Goal: Find specific page/section: Find specific page/section

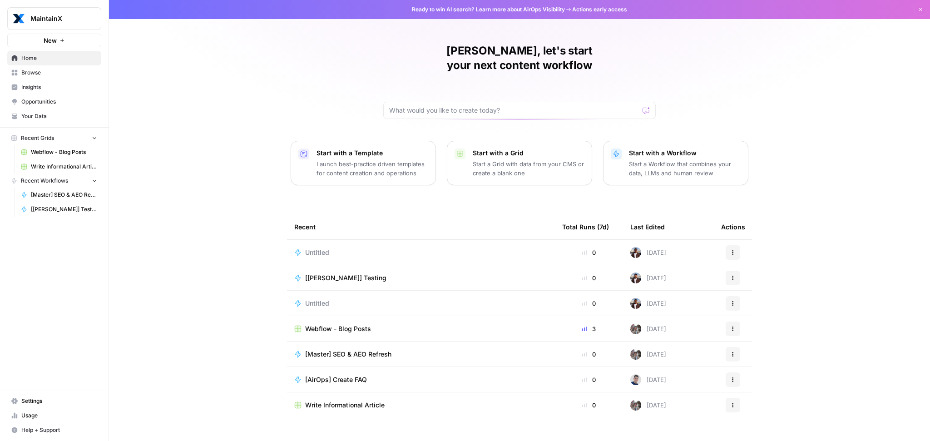
click at [352, 324] on span "Webflow - Blog Posts" at bounding box center [338, 328] width 66 height 9
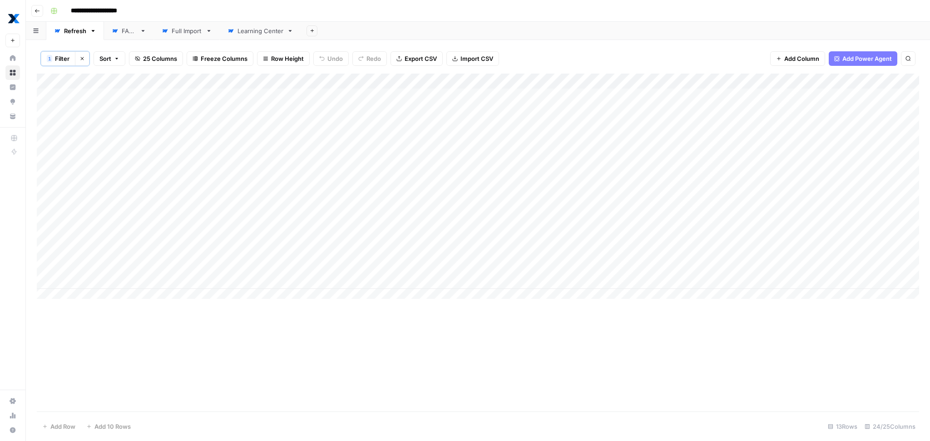
click at [249, 28] on div "Learning Center" at bounding box center [260, 30] width 46 height 9
click at [64, 60] on span "Filter" at bounding box center [62, 58] width 15 height 9
type input "Full URL"
click at [337, 110] on input "preventive-vs-predictive-maintenance" at bounding box center [390, 106] width 120 height 9
paste input "/learning-center/building"
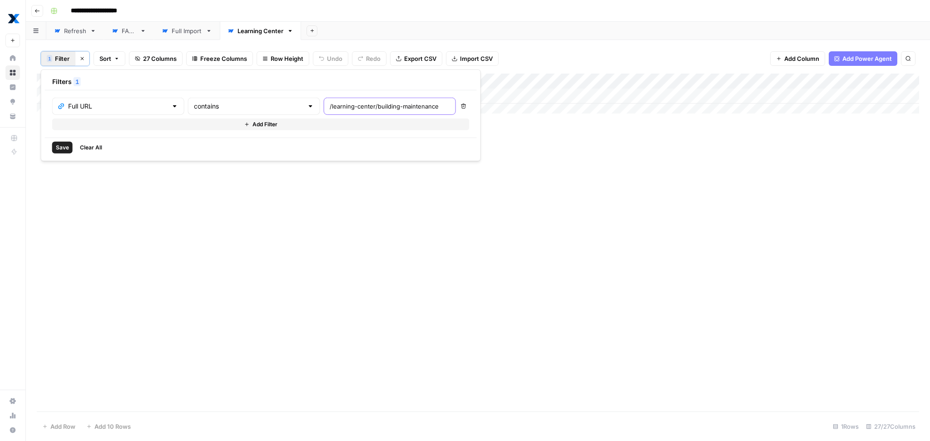
scroll to position [0, 11]
type input "/learning-center/building-maintenance"
click at [138, 102] on input "text" at bounding box center [117, 106] width 99 height 9
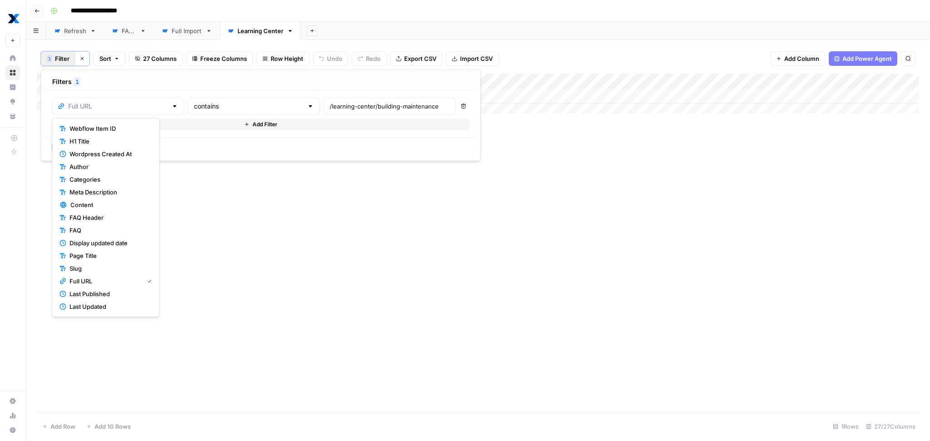
type input "Full URL"
click at [202, 87] on div "Filters 1" at bounding box center [261, 82] width 432 height 17
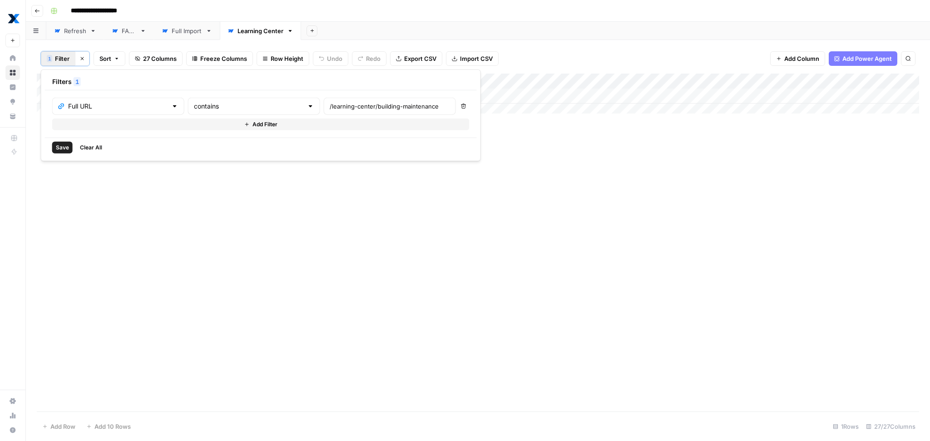
click at [57, 146] on span "Save" at bounding box center [62, 147] width 13 height 8
click at [500, 93] on div "Add Column" at bounding box center [478, 96] width 882 height 45
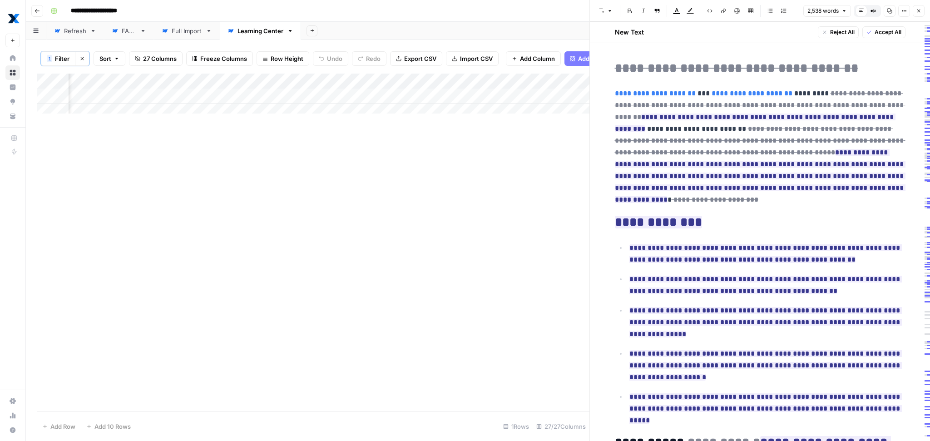
scroll to position [356, 0]
